Goal: Check status: Check status

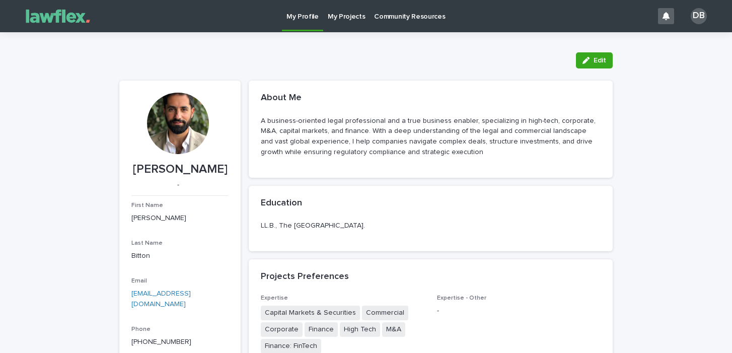
click at [354, 18] on p "My Projects" at bounding box center [347, 10] width 38 height 21
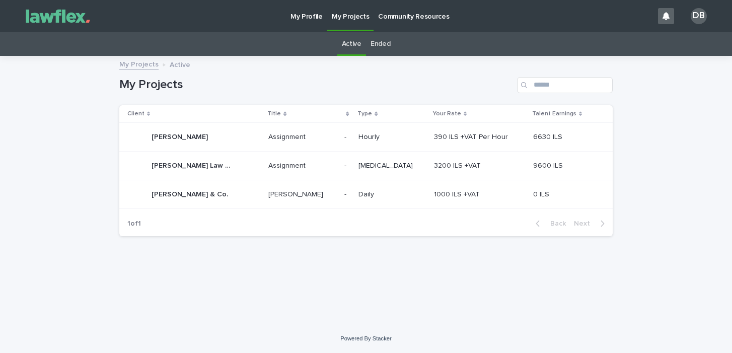
click at [260, 165] on div "[PERSON_NAME] Law Office [PERSON_NAME] Law Office" at bounding box center [193, 166] width 133 height 20
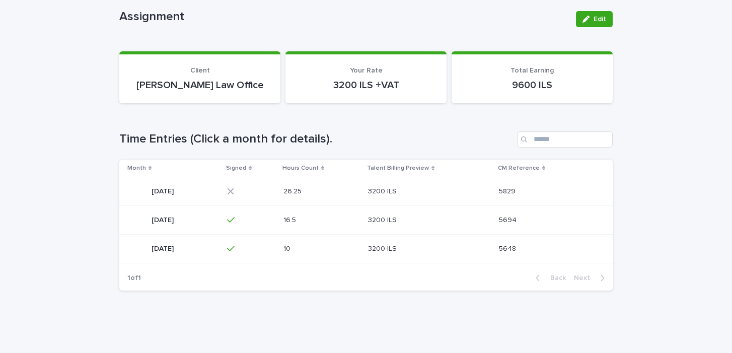
scroll to position [107, 0]
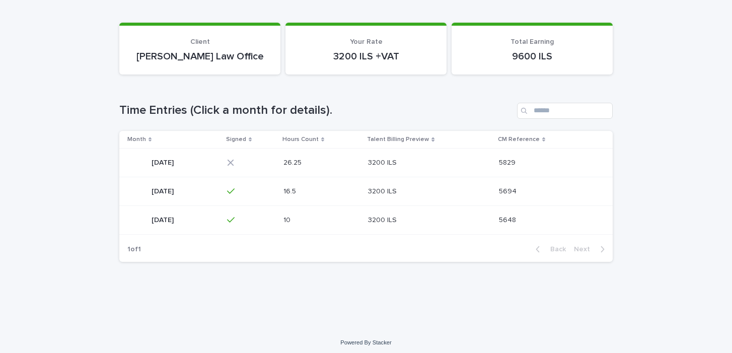
click at [350, 196] on div "16.5 16.5" at bounding box center [321, 191] width 77 height 17
